Goal: Information Seeking & Learning: Learn about a topic

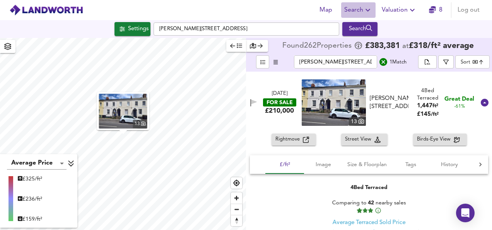
click at [362, 7] on span "Search" at bounding box center [358, 10] width 28 height 11
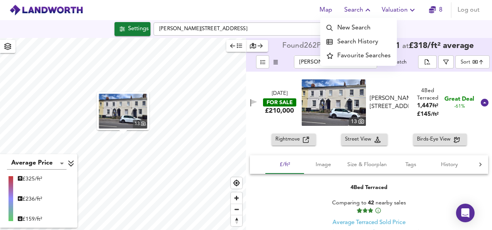
click at [364, 42] on li "Search History" at bounding box center [358, 42] width 77 height 14
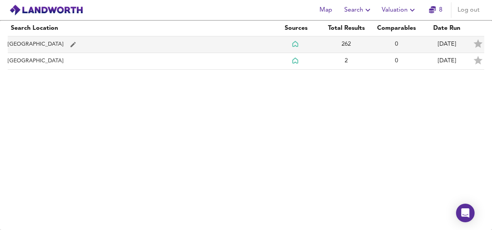
click at [366, 41] on td "262" at bounding box center [346, 44] width 50 height 17
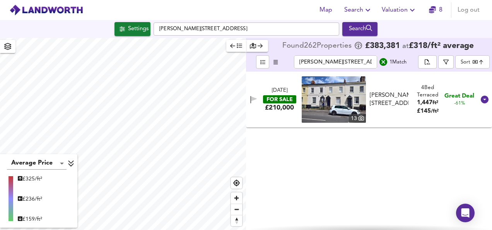
checkbox input "false"
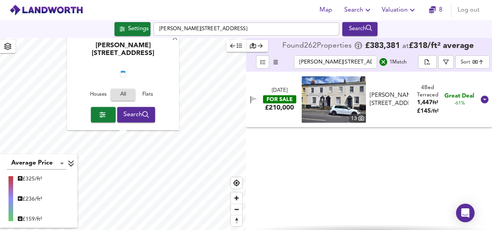
click at [385, 61] on icon "search" at bounding box center [383, 62] width 8 height 8
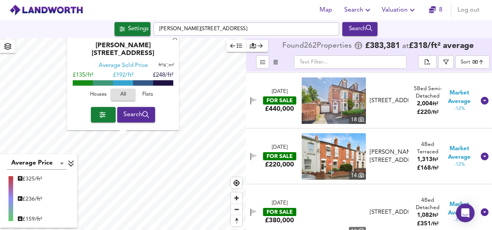
scroll to position [4701, 0]
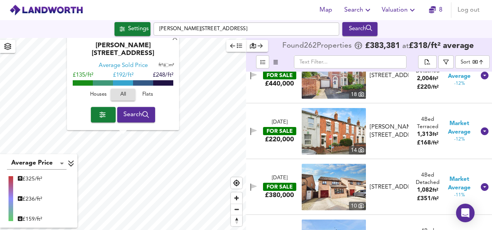
click at [337, 60] on input "text" at bounding box center [350, 61] width 113 height 13
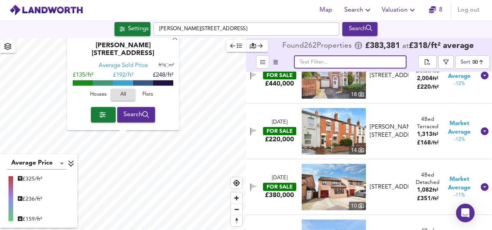
paste input "[PERSON_NAME][STREET_ADDRESS]"
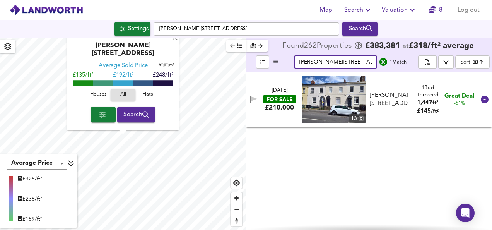
scroll to position [0, 0]
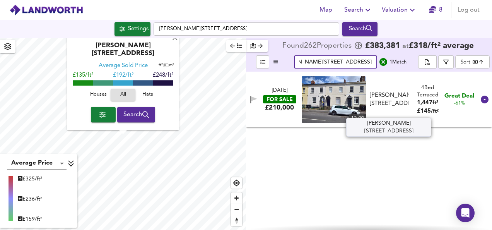
type input "[PERSON_NAME][STREET_ADDRESS]"
click at [394, 91] on div "[PERSON_NAME][STREET_ADDRESS]" at bounding box center [389, 99] width 39 height 17
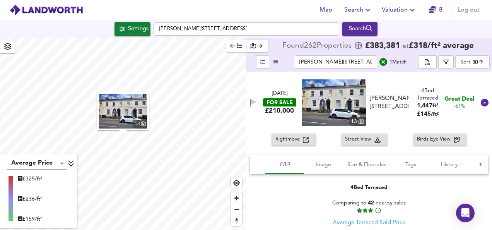
click at [321, 94] on img at bounding box center [334, 102] width 64 height 46
click at [384, 63] on icon "search" at bounding box center [383, 61] width 9 height 9
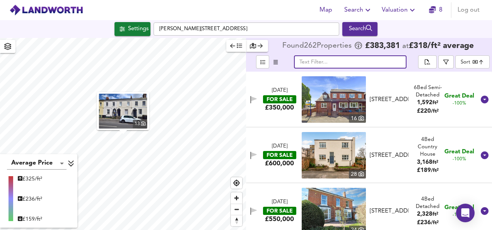
click at [353, 58] on input "text" at bounding box center [350, 61] width 113 height 13
paste input "[PERSON_NAME][STREET_ADDRESS]"
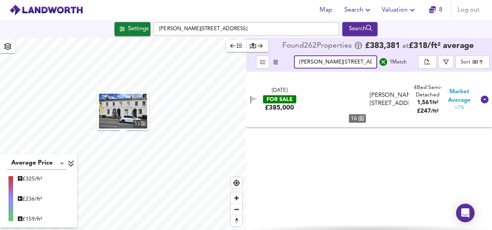
scroll to position [0, 30]
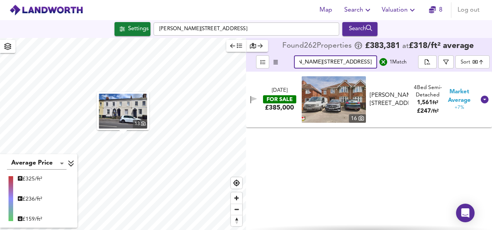
type input "[PERSON_NAME][STREET_ADDRESS]"
click at [275, 104] on div "£385,000" at bounding box center [279, 107] width 29 height 9
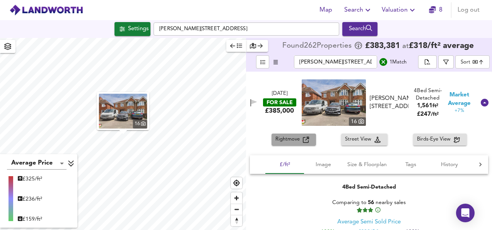
click at [282, 138] on span "Rightmove" at bounding box center [288, 139] width 27 height 9
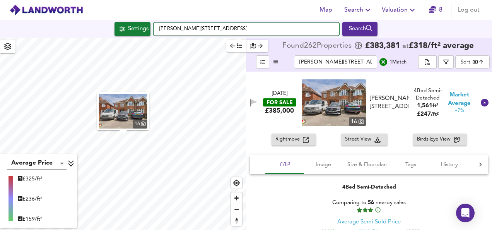
drag, startPoint x: 215, startPoint y: 29, endPoint x: 110, endPoint y: 20, distance: 105.6
click at [110, 20] on div "Settings [PERSON_NAME][GEOGRAPHIC_DATA] 1DS Search" at bounding box center [246, 29] width 492 height 18
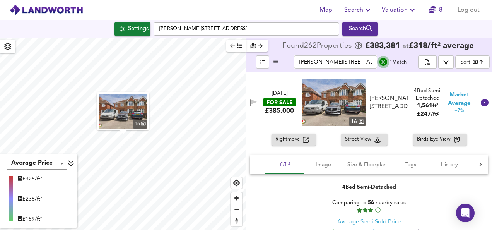
click at [387, 61] on icon "search" at bounding box center [383, 61] width 9 height 9
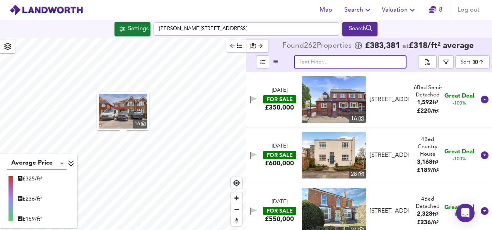
click at [360, 58] on input "text" at bounding box center [350, 61] width 113 height 13
paste input "[PERSON_NAME][STREET_ADDRESS]"
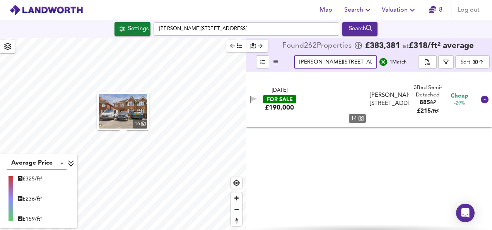
scroll to position [0, 53]
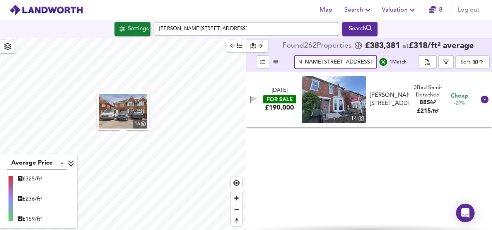
type input "[PERSON_NAME][STREET_ADDRESS]"
click at [275, 108] on div "£190,000" at bounding box center [279, 107] width 29 height 9
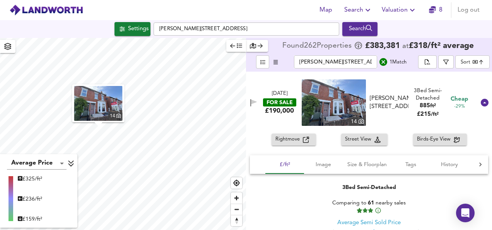
click at [296, 138] on span "Rightmove" at bounding box center [288, 139] width 27 height 9
click at [384, 59] on icon "search" at bounding box center [383, 62] width 8 height 8
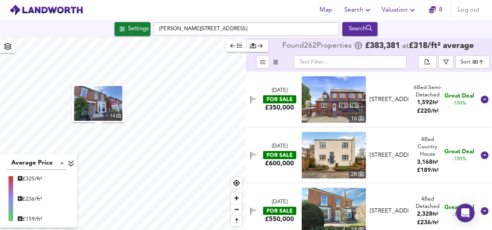
click at [364, 60] on input "text" at bounding box center [350, 61] width 113 height 13
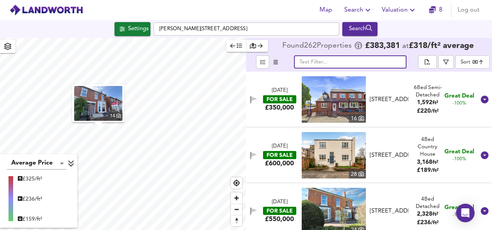
paste input "[PERSON_NAME][STREET_ADDRESS]"
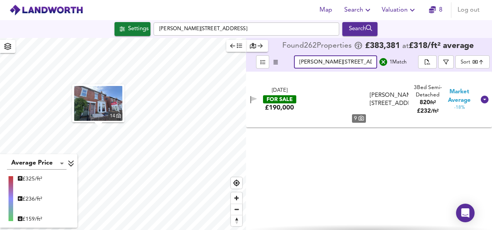
scroll to position [0, 12]
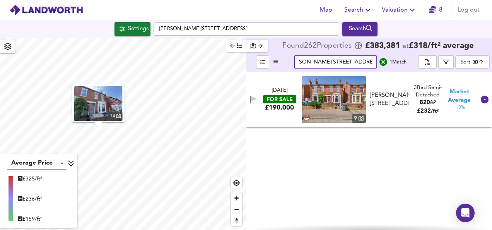
type input "[PERSON_NAME][STREET_ADDRESS]"
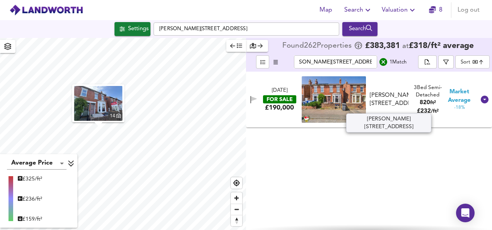
scroll to position [0, 0]
click at [391, 100] on div "[PERSON_NAME][STREET_ADDRESS]" at bounding box center [389, 99] width 39 height 17
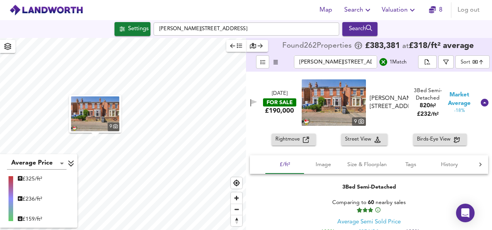
click at [290, 137] on span "Rightmove" at bounding box center [288, 139] width 27 height 9
click at [294, 140] on span "Rightmove" at bounding box center [288, 139] width 27 height 9
click at [384, 60] on icon "search" at bounding box center [383, 62] width 8 height 8
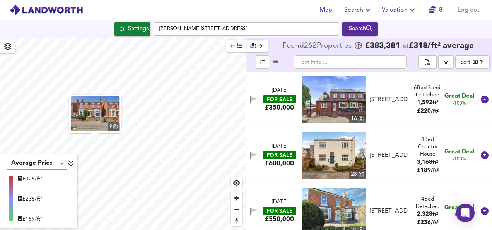
click at [346, 63] on input "text" at bounding box center [350, 61] width 113 height 13
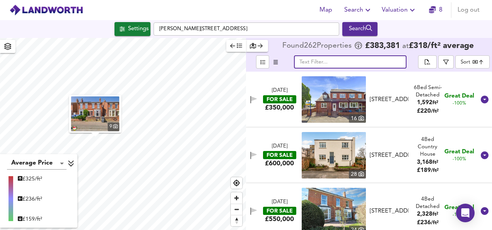
paste input "[PERSON_NAME][STREET_ADDRESS]"
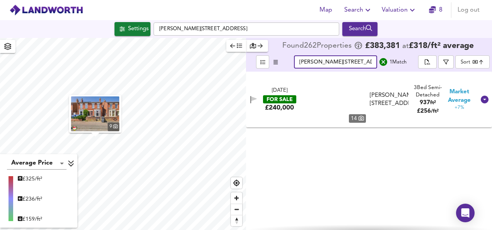
scroll to position [0, 53]
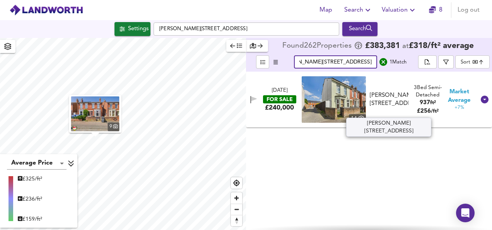
type input "[PERSON_NAME][STREET_ADDRESS]"
click at [387, 94] on div "[PERSON_NAME][STREET_ADDRESS]" at bounding box center [389, 99] width 39 height 17
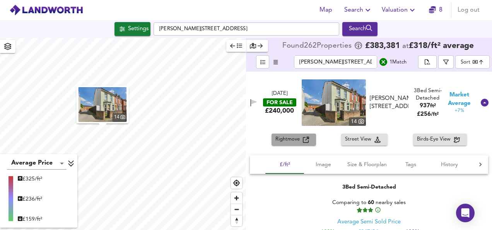
click at [292, 138] on span "Rightmove" at bounding box center [288, 139] width 27 height 9
click at [387, 61] on icon "search" at bounding box center [383, 61] width 9 height 9
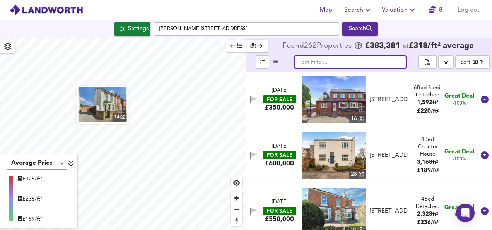
click at [352, 62] on input "text" at bounding box center [350, 61] width 113 height 13
paste input "[PERSON_NAME][STREET_ADDRESS]"
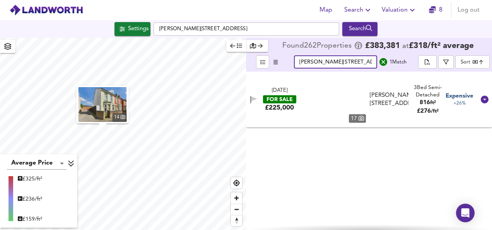
scroll to position [0, 12]
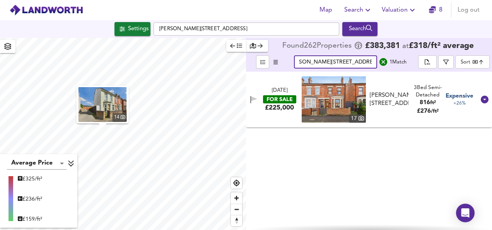
type input "[PERSON_NAME][STREET_ADDRESS]"
click at [280, 116] on div "[DATE] FOR SALE £225,000 [STREET_ADDRESS][PERSON_NAME][PERSON_NAME] 3 Bed Semi-…" at bounding box center [359, 99] width 231 height 46
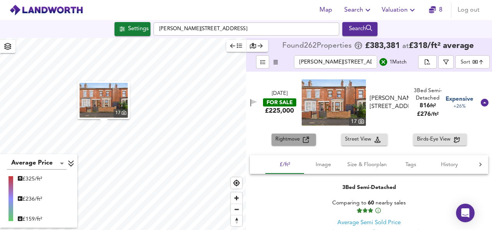
click at [294, 142] on span "Rightmove" at bounding box center [288, 139] width 27 height 9
click at [383, 60] on icon "search" at bounding box center [383, 62] width 8 height 8
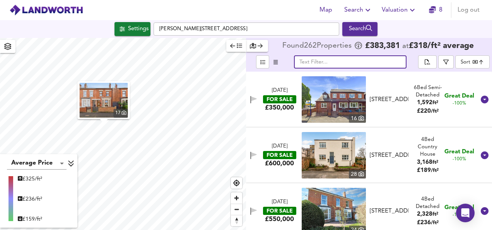
click at [345, 58] on input "text" at bounding box center [350, 61] width 113 height 13
paste input "[PERSON_NAME][STREET_ADDRESS]"
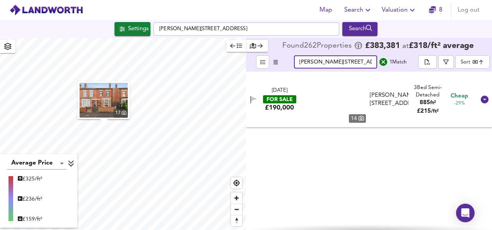
scroll to position [0, 53]
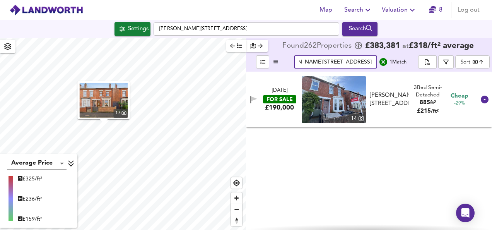
type input "[PERSON_NAME][STREET_ADDRESS]"
click at [276, 130] on div "[DATE] FOR SALE £190,000 [STREET_ADDRESS][PERSON_NAME][PERSON_NAME] 3 Bed Semi-…" at bounding box center [369, 151] width 246 height 158
click at [275, 118] on div "[DATE] FOR SALE £190,000 [STREET_ADDRESS][PERSON_NAME][PERSON_NAME] 3 Bed Semi-…" at bounding box center [359, 99] width 231 height 46
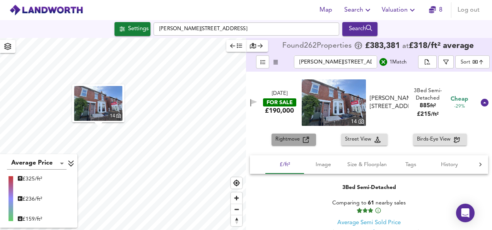
click at [278, 138] on span "Rightmove" at bounding box center [288, 139] width 27 height 9
click at [384, 60] on icon "search" at bounding box center [383, 62] width 8 height 8
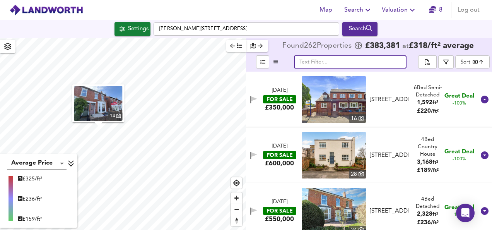
click at [353, 61] on input "text" at bounding box center [350, 61] width 113 height 13
paste input "[PERSON_NAME][STREET_ADDRESS]"
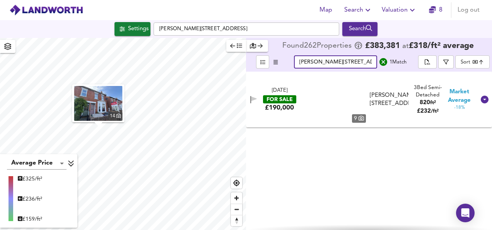
scroll to position [0, 12]
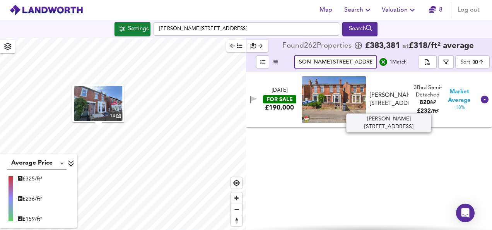
type input "[PERSON_NAME][STREET_ADDRESS]"
click at [385, 104] on div "[PERSON_NAME][STREET_ADDRESS]" at bounding box center [389, 99] width 39 height 17
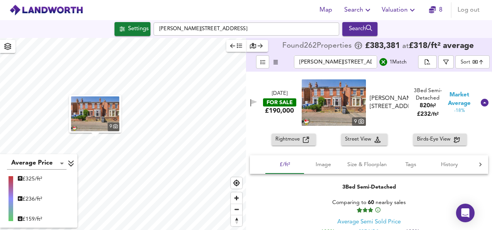
click at [282, 136] on span "Rightmove" at bounding box center [288, 139] width 27 height 9
